Goal: Task Accomplishment & Management: Manage account settings

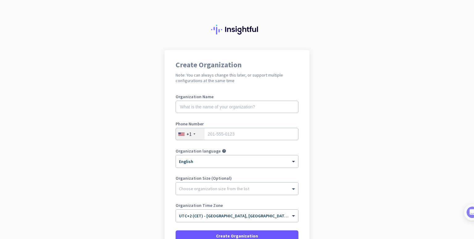
click at [235, 97] on label "Organization Name" at bounding box center [236, 96] width 123 height 4
click at [232, 111] on input "text" at bounding box center [236, 107] width 123 height 12
type input "Test Office Auto-Detection"
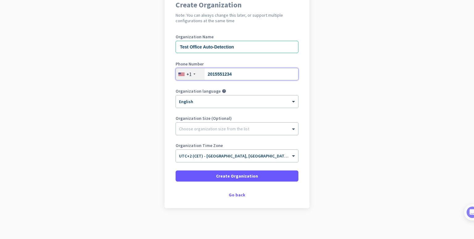
type input "2015551234"
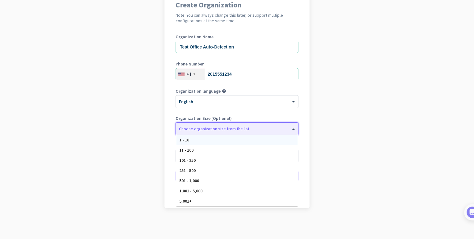
click at [227, 128] on div at bounding box center [237, 127] width 122 height 6
click at [223, 141] on div "1 - 10" at bounding box center [236, 140] width 121 height 10
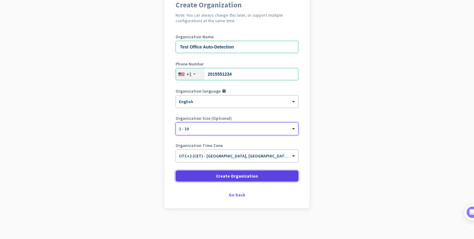
click at [218, 176] on span "Create Organization" at bounding box center [237, 176] width 42 height 6
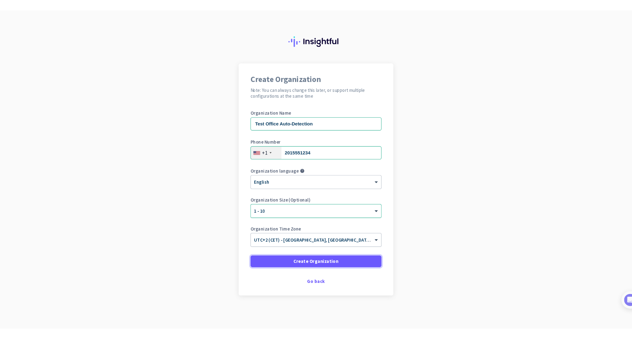
scroll to position [0, 0]
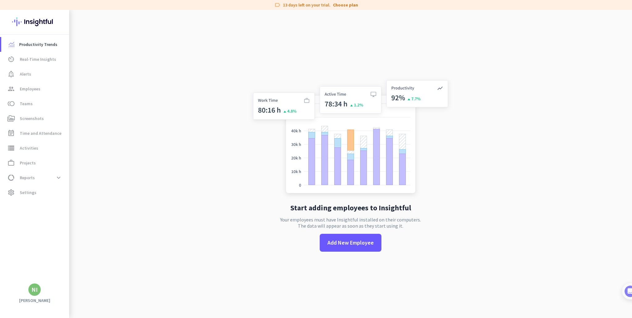
drag, startPoint x: 452, startPoint y: 1, endPoint x: 453, endPoint y: 44, distance: 43.5
click at [453, 44] on app-no-employees "Start adding employees to Insightful Your employees must have Insightful instal…" at bounding box center [350, 169] width 562 height 318
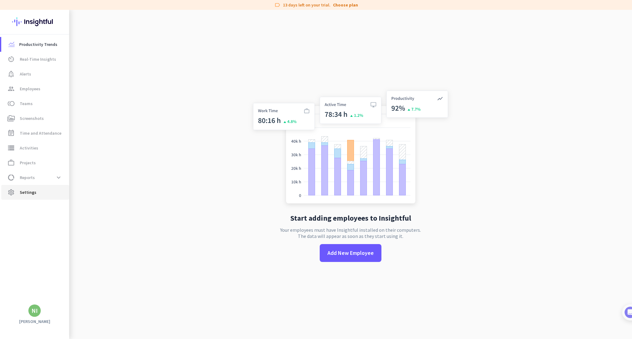
click at [31, 191] on span "Settings" at bounding box center [28, 192] width 17 height 7
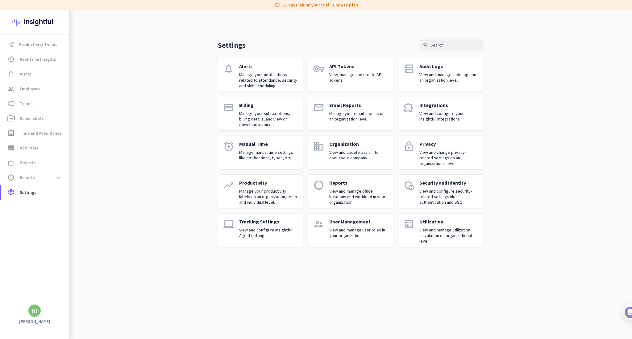
click at [164, 133] on div "Settings search notifications Alerts Manage your notifications related to atten…" at bounding box center [350, 133] width 562 height 247
click at [356, 186] on p "Reports" at bounding box center [358, 183] width 59 height 6
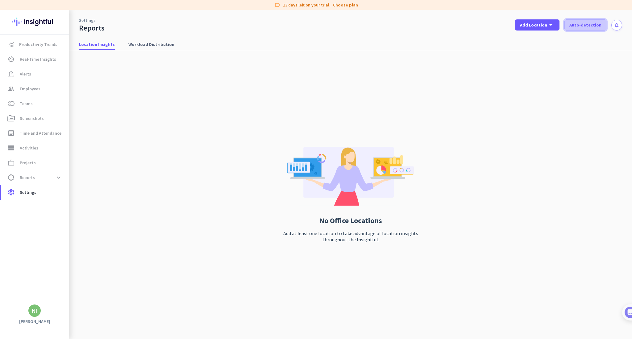
click at [473, 27] on span "Auto-detection" at bounding box center [585, 25] width 32 height 6
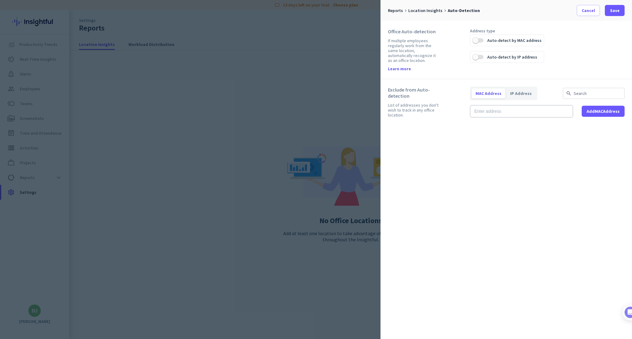
click at [473, 41] on label "Auto-detect by MAC address" at bounding box center [513, 40] width 60 height 11
click at [473, 41] on button "Auto-detect by MAC address" at bounding box center [477, 40] width 11 height 11
click at [473, 11] on span "Save" at bounding box center [615, 10] width 10 height 6
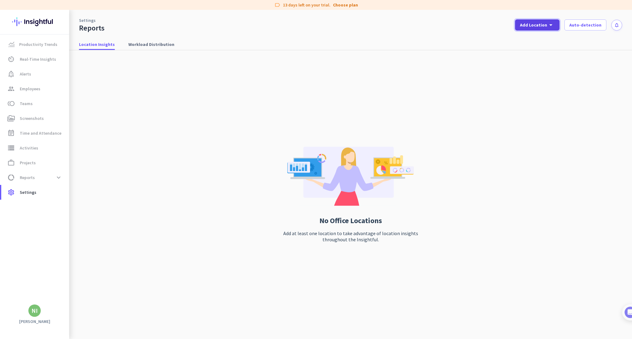
click at [473, 26] on span "Add Location" at bounding box center [533, 25] width 27 height 6
click at [473, 37] on div "Add New Location" at bounding box center [553, 38] width 39 height 6
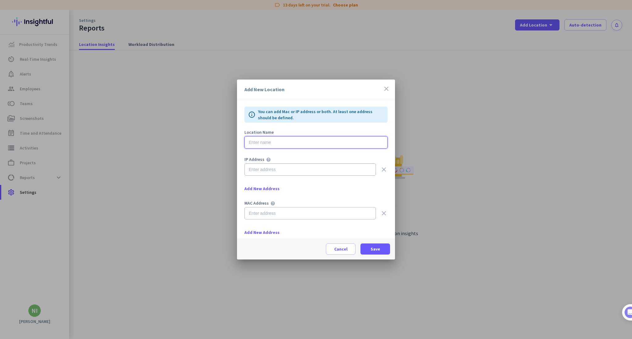
click at [299, 143] on input "text" at bounding box center [315, 142] width 143 height 12
type input "1"
type input "test"
type input "1.1.1.1"
click at [377, 238] on span "Save" at bounding box center [375, 249] width 10 height 6
